Goal: Task Accomplishment & Management: Manage account settings

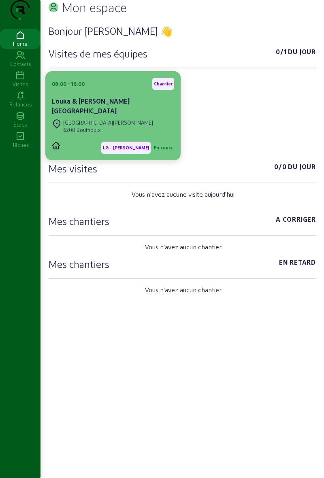
click at [162, 154] on span "En cours" at bounding box center [163, 148] width 22 height 12
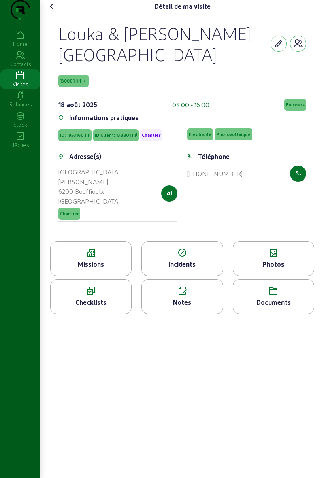
click at [291, 108] on span "En cours" at bounding box center [295, 105] width 19 height 6
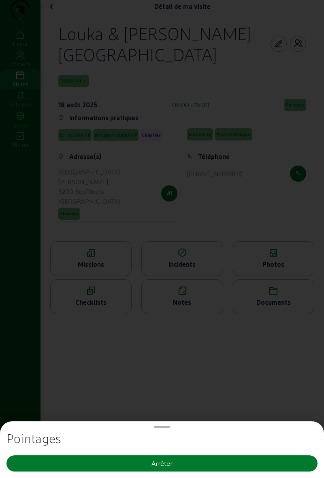
click at [190, 461] on button "Arrêter" at bounding box center [161, 463] width 311 height 16
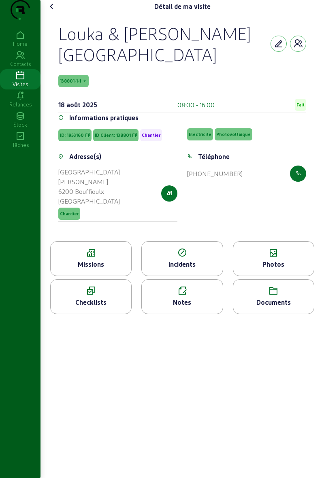
click at [55, 11] on icon at bounding box center [52, 7] width 10 height 10
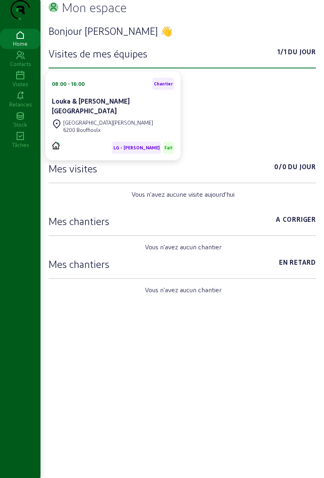
click at [23, 80] on icon at bounding box center [20, 76] width 40 height 10
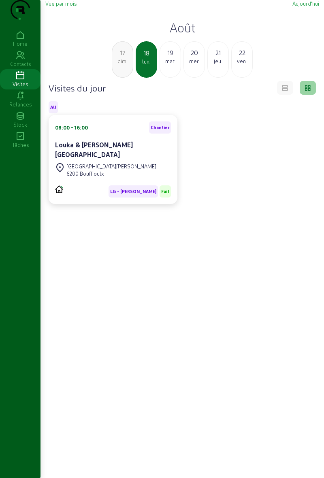
click at [165, 78] on div "[DATE]" at bounding box center [169, 59] width 21 height 36
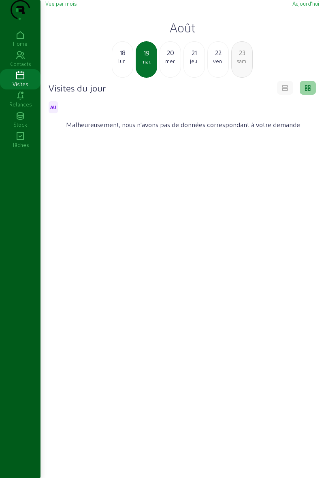
click at [195, 78] on div "21 jeu." at bounding box center [193, 59] width 21 height 36
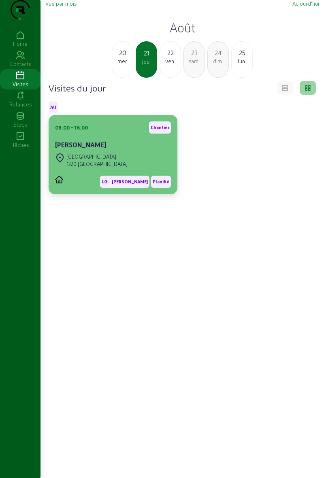
click at [130, 151] on div "[PERSON_NAME]" at bounding box center [113, 145] width 116 height 11
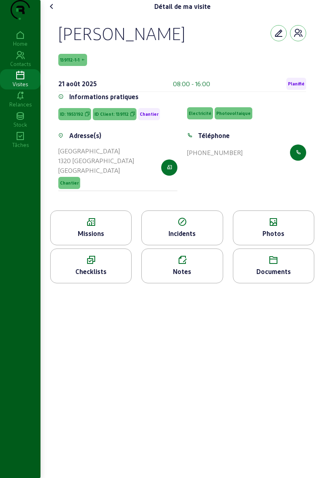
click at [116, 238] on div "Missions" at bounding box center [91, 234] width 80 height 10
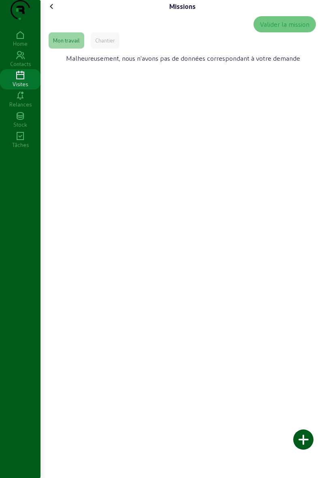
click at [112, 49] on div "Chantier" at bounding box center [105, 40] width 29 height 16
click at [73, 44] on div "Mon travail" at bounding box center [66, 40] width 27 height 7
click at [51, 13] on cam-font-icon at bounding box center [51, 6] width 13 height 13
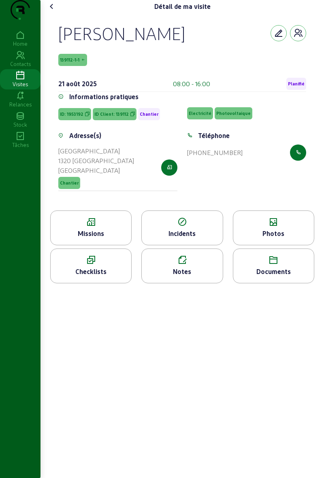
click at [273, 227] on icon at bounding box center [273, 222] width 80 height 10
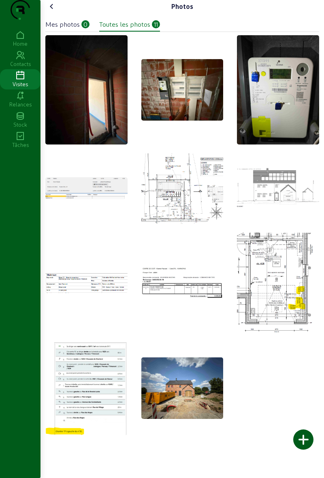
click at [197, 298] on img at bounding box center [182, 282] width 82 height 31
